Goal: Task Accomplishment & Management: Use online tool/utility

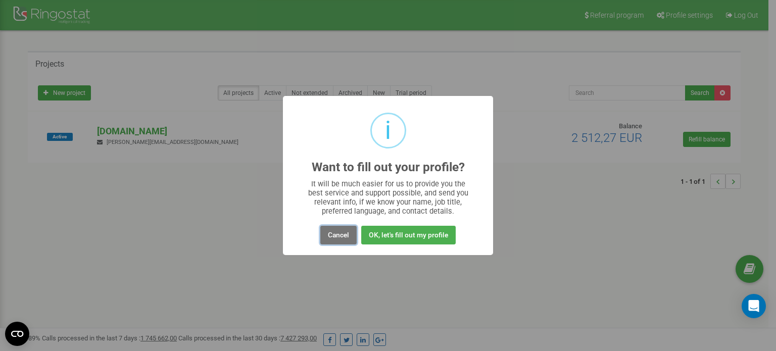
drag, startPoint x: 351, startPoint y: 235, endPoint x: 345, endPoint y: 232, distance: 6.8
click at [350, 235] on button "Cancel" at bounding box center [338, 235] width 36 height 19
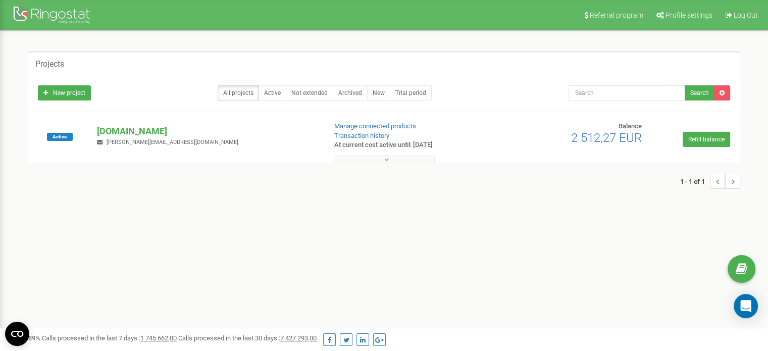
click at [377, 159] on button at bounding box center [384, 160] width 101 height 8
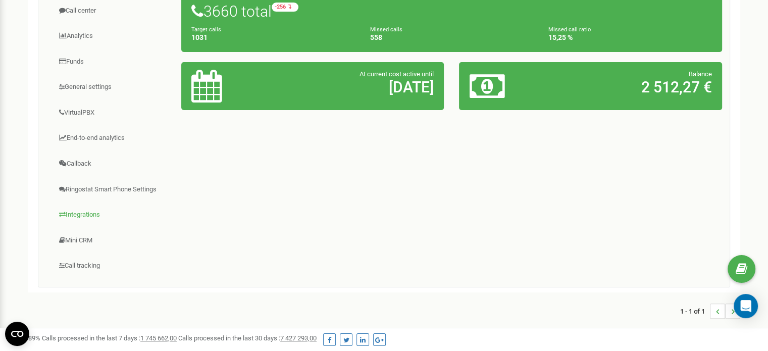
scroll to position [252, 0]
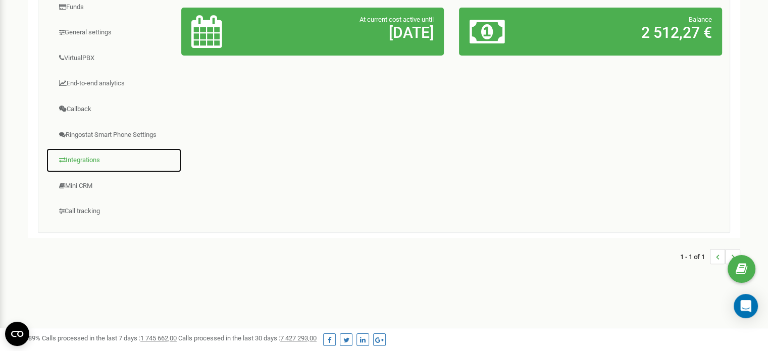
click at [94, 158] on link "Integrations" at bounding box center [114, 160] width 136 height 25
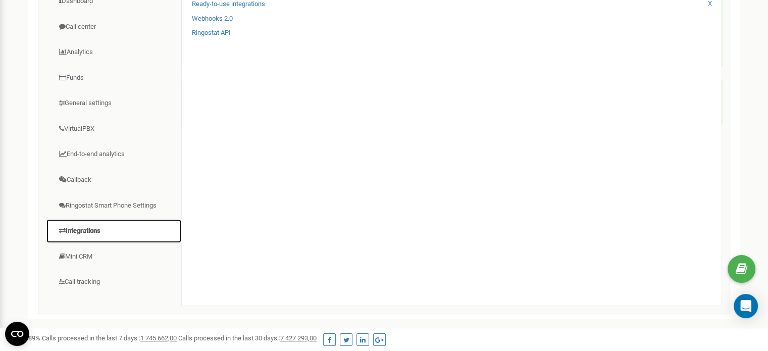
scroll to position [101, 0]
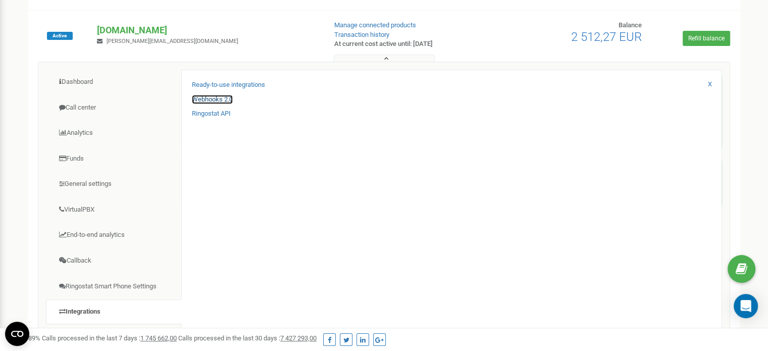
click at [228, 98] on link "Webhooks 2.0" at bounding box center [212, 100] width 41 height 10
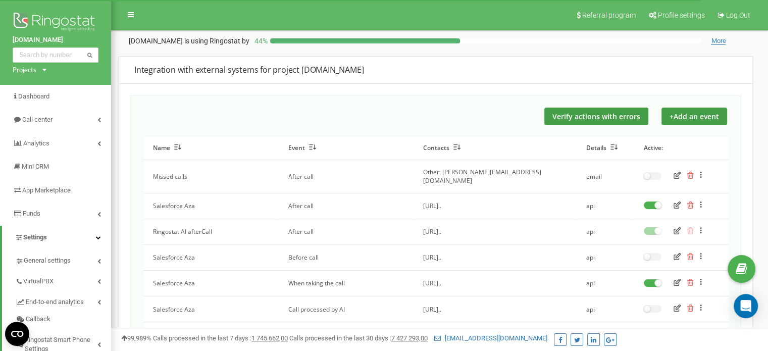
click at [680, 201] on icon "button" at bounding box center [677, 204] width 7 height 7
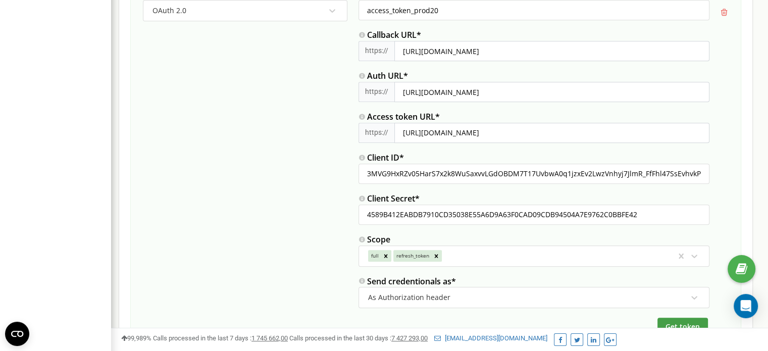
scroll to position [555, 0]
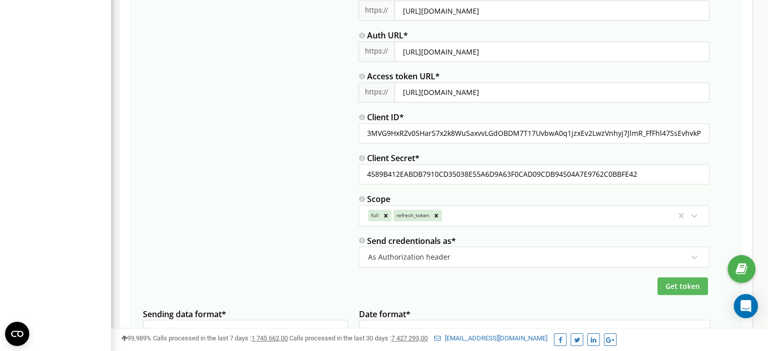
click at [685, 282] on span "Get token" at bounding box center [682, 286] width 34 height 10
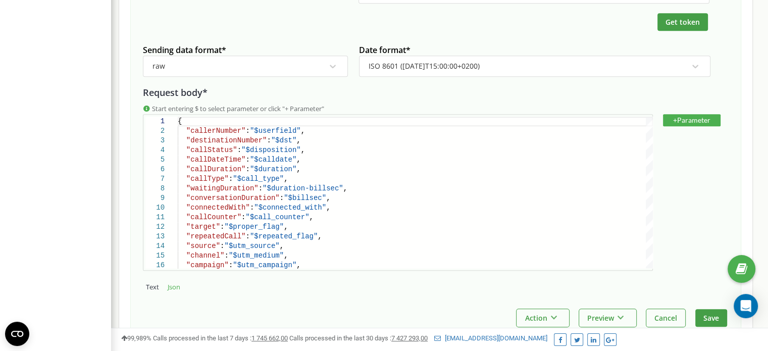
scroll to position [883, 0]
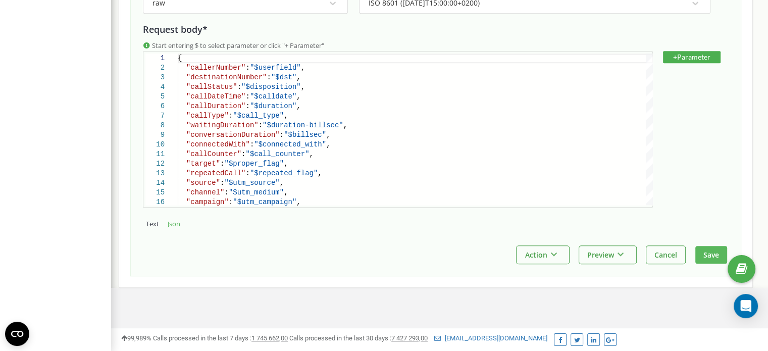
click at [708, 251] on button "Save" at bounding box center [711, 255] width 32 height 18
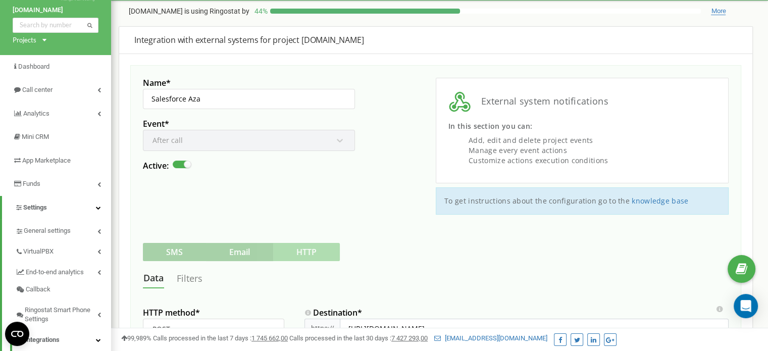
scroll to position [0, 0]
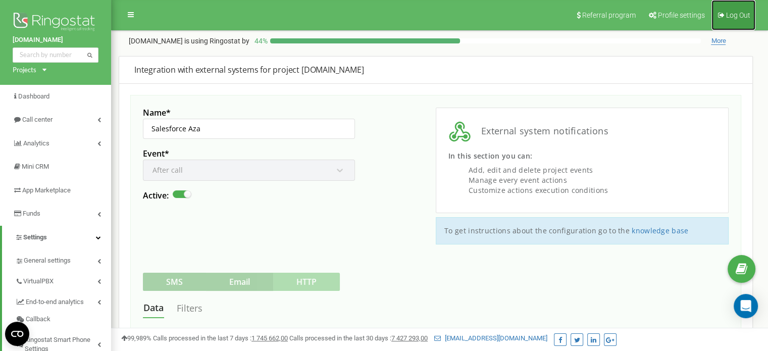
click at [721, 14] on icon at bounding box center [721, 15] width 7 height 7
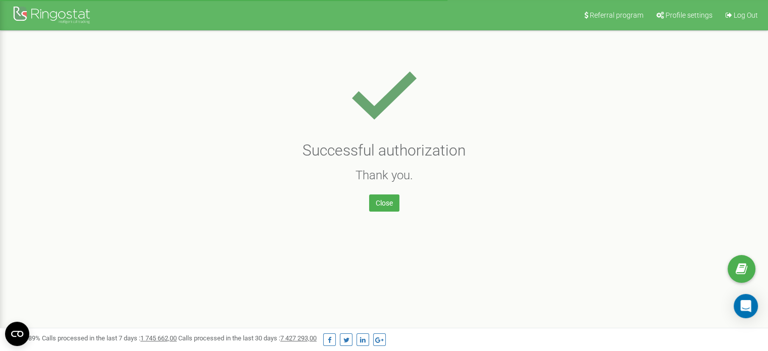
click at [387, 212] on div "Referral program Profile settings Log Out Successful authorization Thank you. C…" at bounding box center [384, 303] width 768 height 606
click at [386, 206] on link "Close" at bounding box center [384, 202] width 30 height 17
